Goal: Task Accomplishment & Management: Manage account settings

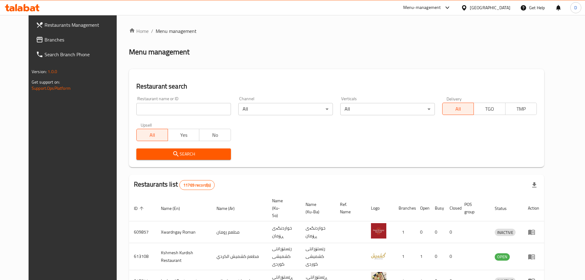
click at [195, 106] on input "search" at bounding box center [183, 109] width 95 height 12
type input "Barkul Fast Food"
click at [182, 151] on span "Search" at bounding box center [183, 154] width 85 height 8
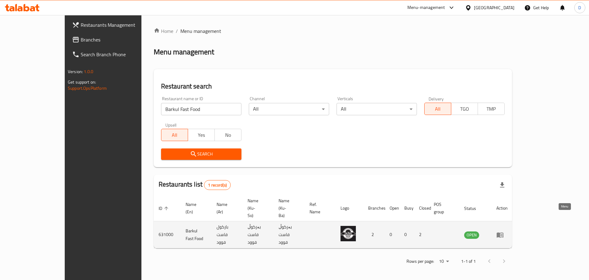
click at [504, 232] on icon "enhanced table" at bounding box center [500, 234] width 7 height 5
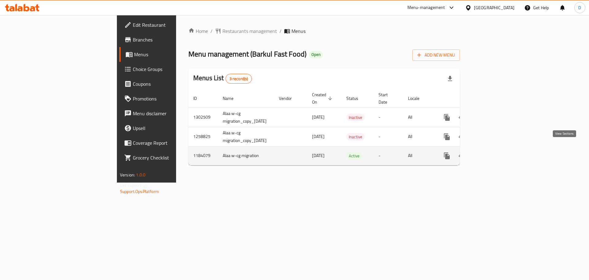
click at [495, 152] on icon "enhanced table" at bounding box center [491, 155] width 7 height 7
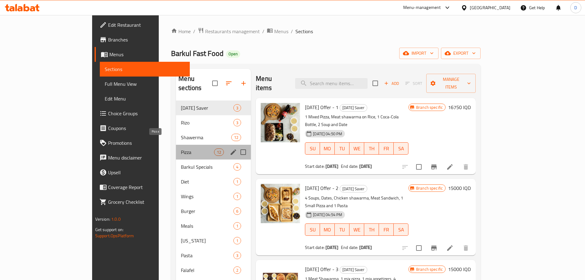
click at [181, 148] on span "Pizza" at bounding box center [197, 151] width 33 height 7
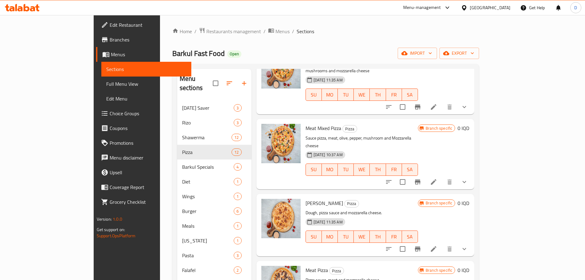
scroll to position [92, 0]
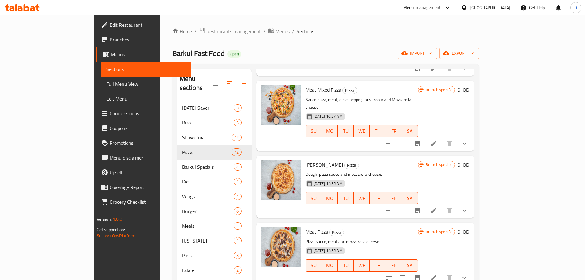
click at [471, 136] on button "show more" at bounding box center [464, 143] width 15 height 15
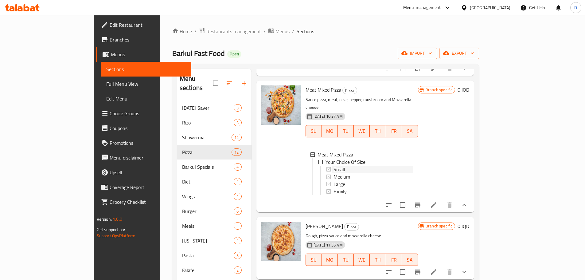
click at [333, 165] on div "Small" at bounding box center [372, 168] width 79 height 7
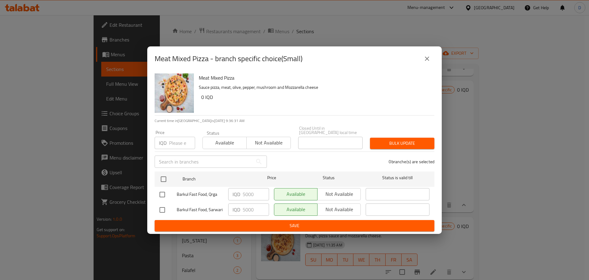
click at [430, 59] on icon "close" at bounding box center [426, 58] width 7 height 7
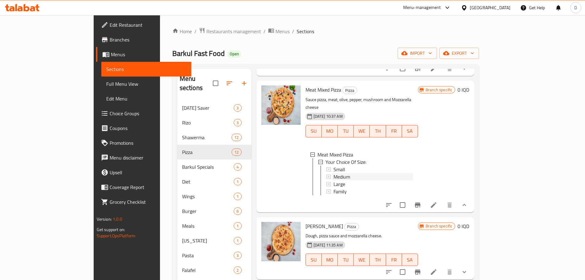
click at [333, 173] on span "Medium" at bounding box center [341, 176] width 17 height 7
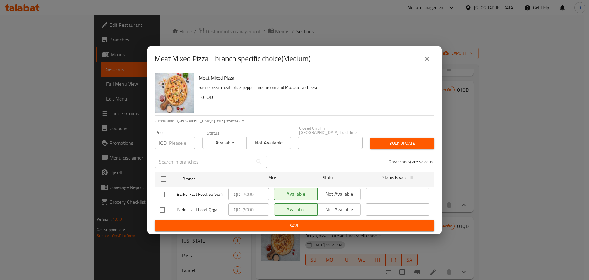
click at [424, 59] on icon "close" at bounding box center [426, 58] width 7 height 7
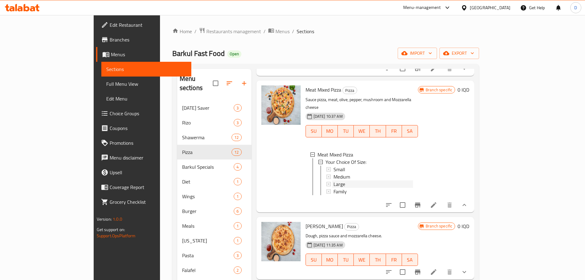
click at [333, 180] on span "Large" at bounding box center [339, 183] width 12 height 7
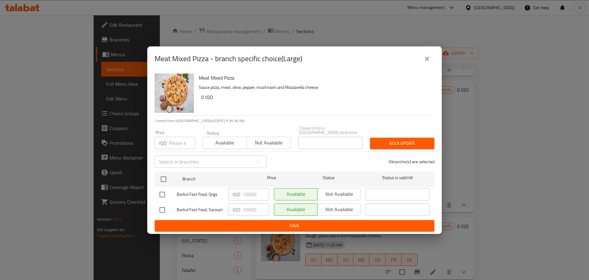
click at [428, 62] on icon "close" at bounding box center [426, 58] width 7 height 7
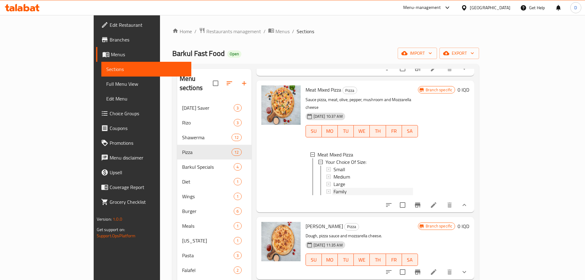
click at [333, 187] on span "Family" at bounding box center [339, 190] width 13 height 7
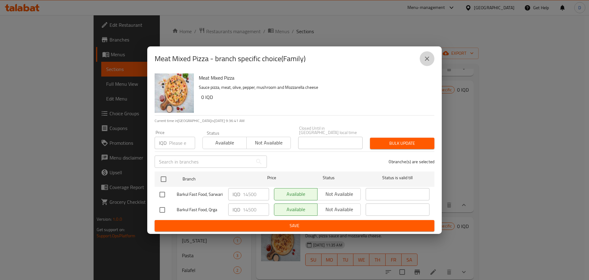
click at [429, 62] on icon "close" at bounding box center [426, 58] width 7 height 7
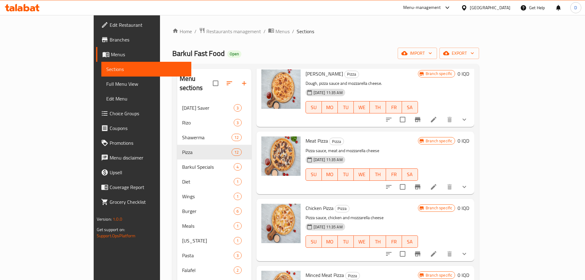
scroll to position [245, 0]
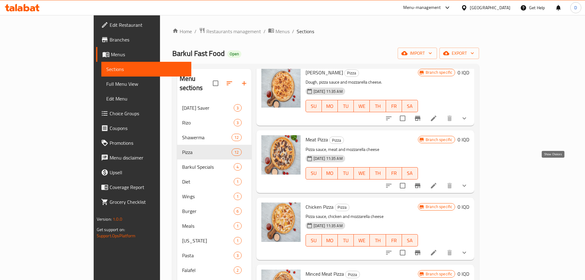
click at [468, 182] on icon "show more" at bounding box center [463, 185] width 7 height 7
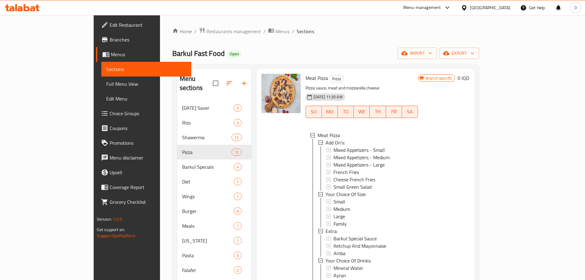
scroll to position [1, 0]
click at [333, 197] on span "Small" at bounding box center [339, 200] width 12 height 7
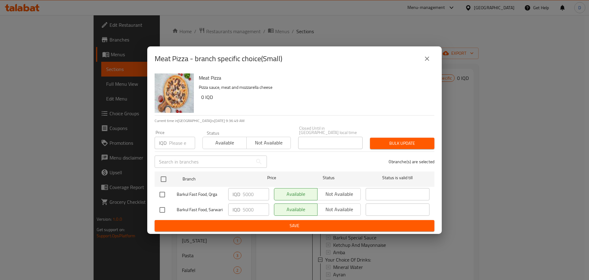
click at [425, 57] on icon "close" at bounding box center [426, 58] width 7 height 7
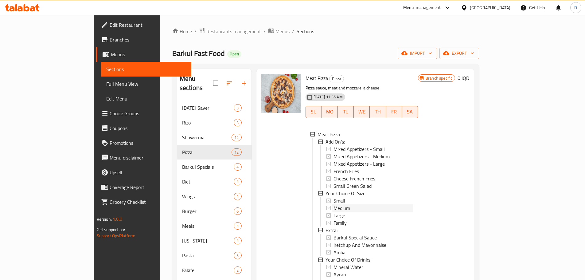
click at [333, 204] on span "Medium" at bounding box center [341, 207] width 17 height 7
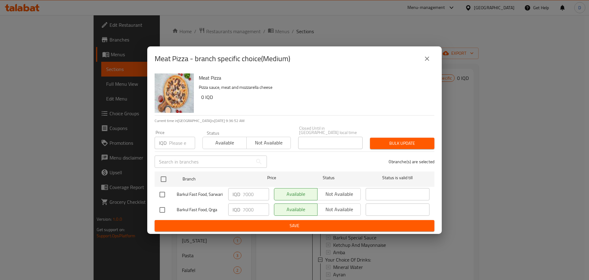
click at [427, 62] on icon "close" at bounding box center [426, 58] width 7 height 7
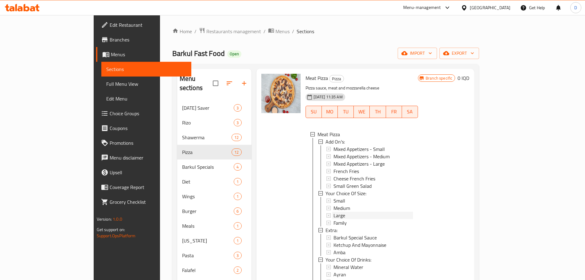
click at [333, 211] on span "Large" at bounding box center [339, 214] width 12 height 7
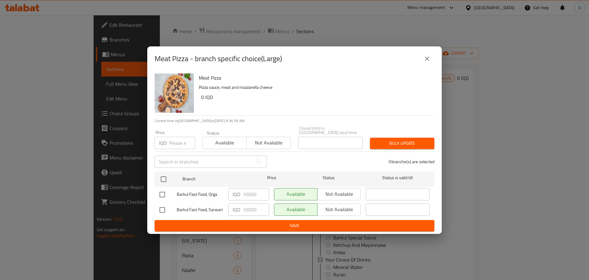
click at [426, 62] on icon "close" at bounding box center [426, 58] width 7 height 7
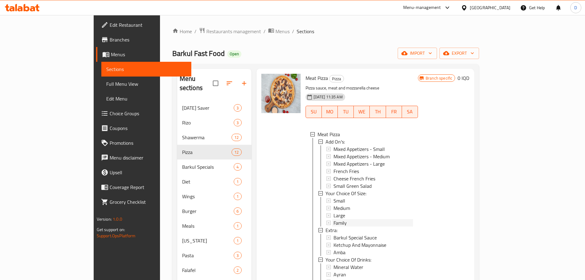
click at [333, 219] on div "Family" at bounding box center [372, 222] width 79 height 7
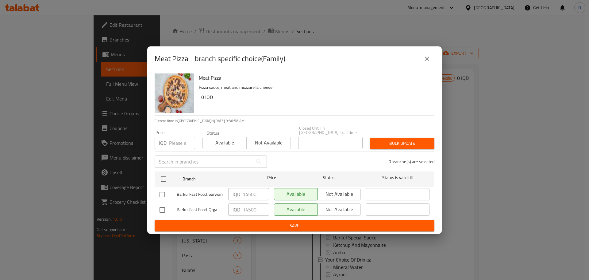
click at [425, 66] on button "close" at bounding box center [427, 58] width 15 height 15
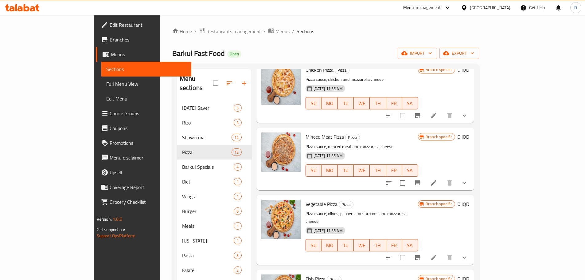
scroll to position [583, 0]
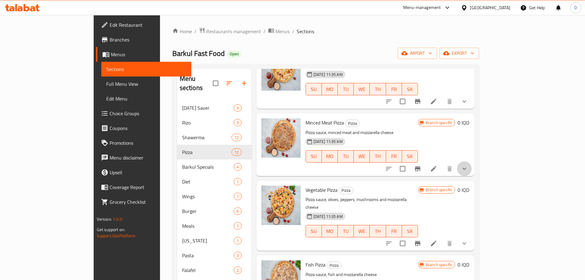
click at [471, 161] on button "show more" at bounding box center [464, 168] width 15 height 15
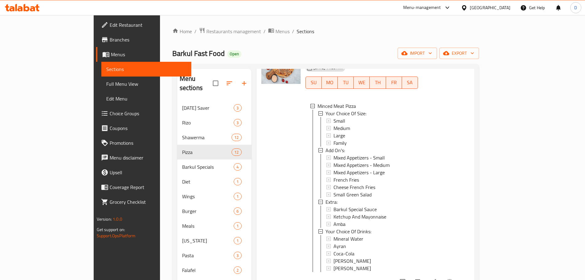
scroll to position [675, 0]
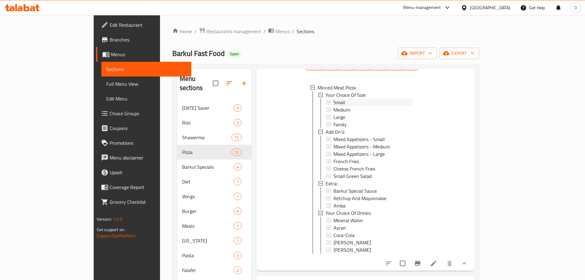
click at [333, 99] on span "Small" at bounding box center [339, 102] width 12 height 7
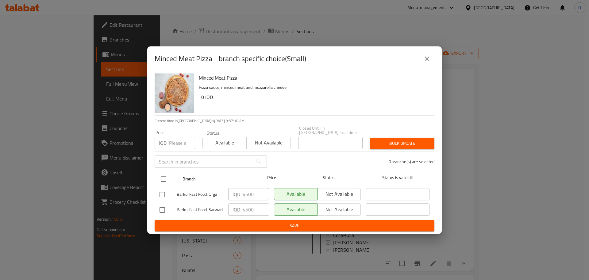
click at [163, 178] on input "checkbox" at bounding box center [163, 178] width 13 height 13
checkbox input "true"
click at [247, 192] on input "4500" at bounding box center [256, 194] width 26 height 12
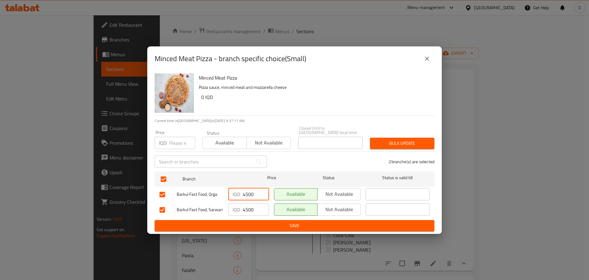
click at [247, 192] on input "4500" at bounding box center [256, 194] width 26 height 12
click at [247, 192] on input "5000" at bounding box center [256, 194] width 26 height 12
type input "5000"
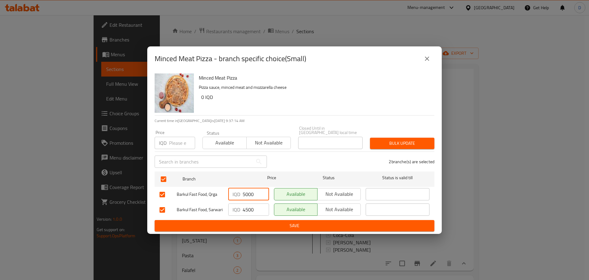
click at [251, 206] on input "4500" at bounding box center [256, 209] width 26 height 12
paste input "50"
type input "5000"
click at [256, 223] on span "Save" at bounding box center [295, 226] width 270 height 8
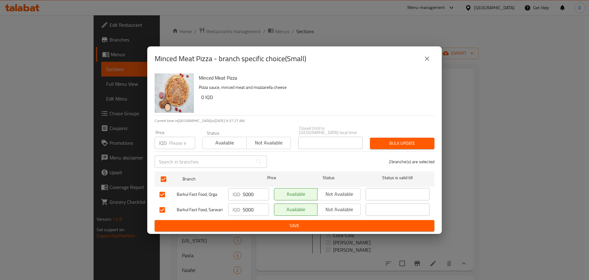
click at [315, 220] on button "Save" at bounding box center [295, 225] width 280 height 11
click at [236, 141] on span "Available" at bounding box center [224, 142] width 39 height 9
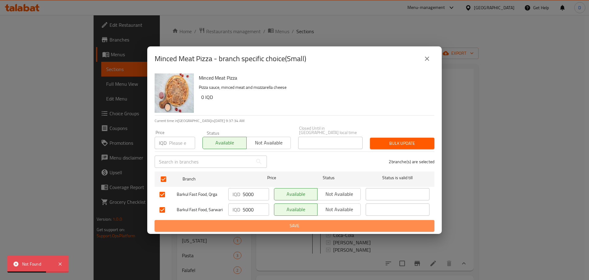
click at [260, 222] on span "Save" at bounding box center [295, 226] width 270 height 8
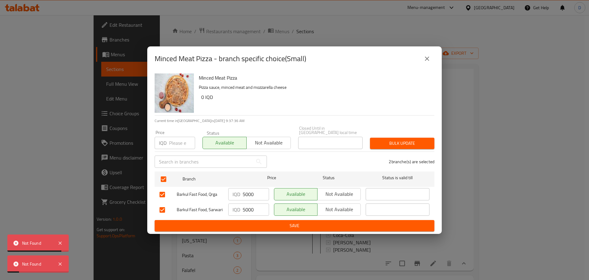
click at [428, 61] on icon "close" at bounding box center [427, 58] width 4 height 4
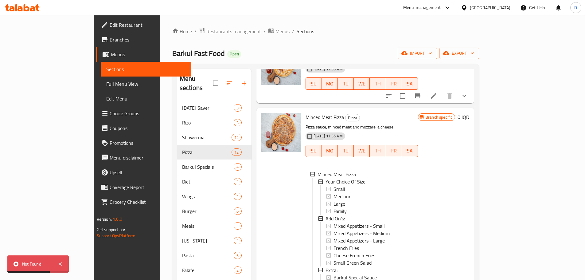
scroll to position [583, 0]
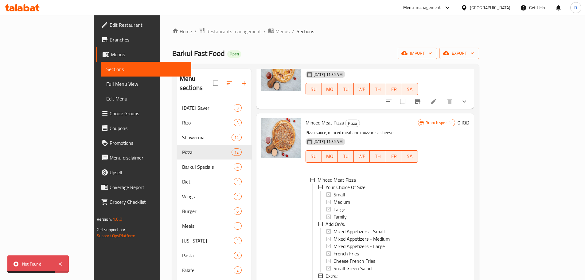
click at [305, 118] on span "Minced Meat Pizza" at bounding box center [324, 122] width 38 height 9
copy h6 "Minced Meat Pizza"
